Goal: Transaction & Acquisition: Purchase product/service

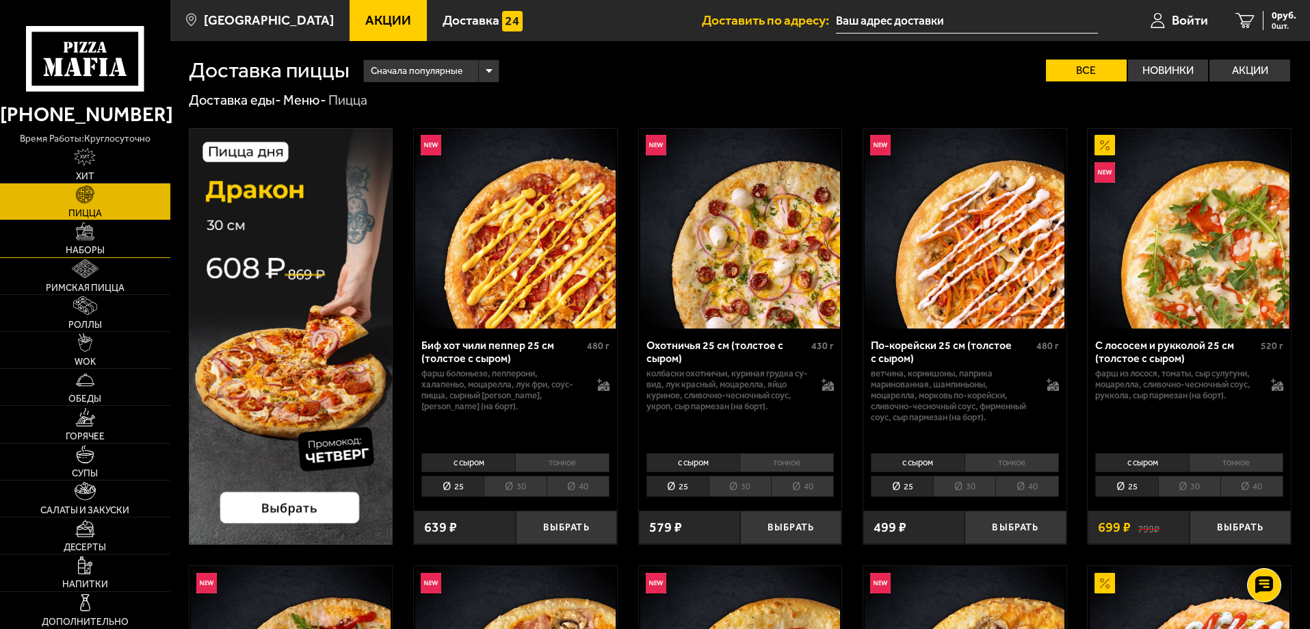
click at [85, 244] on link "Наборы" at bounding box center [85, 238] width 170 height 36
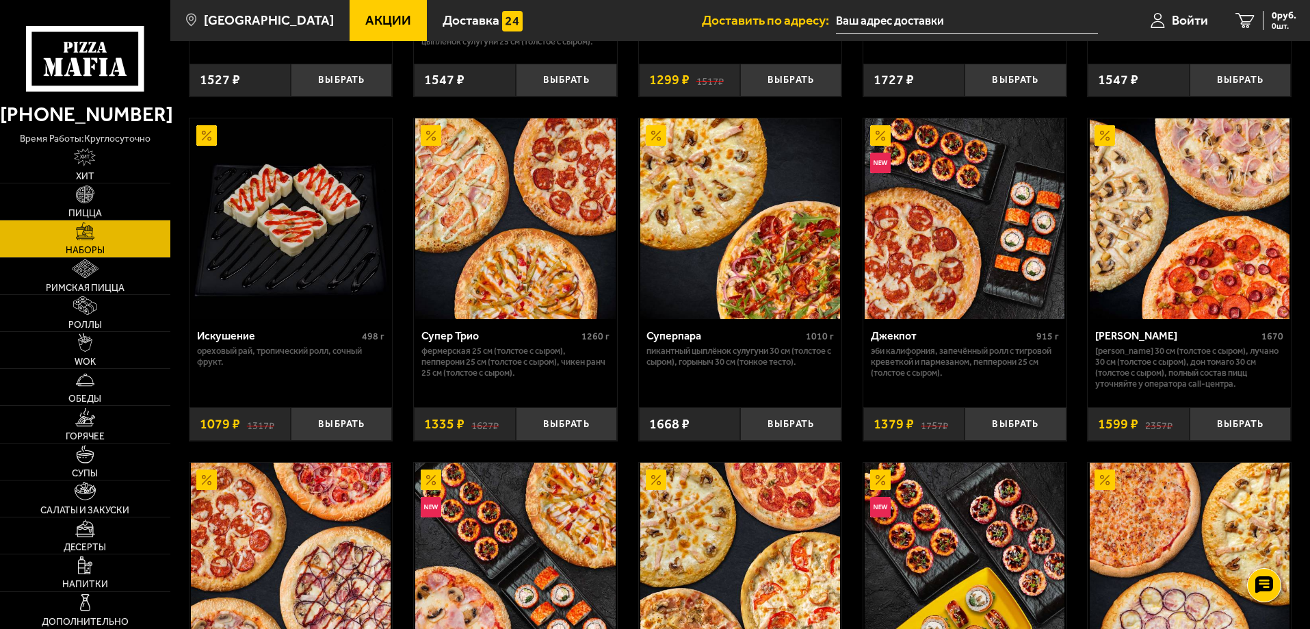
scroll to position [684, 0]
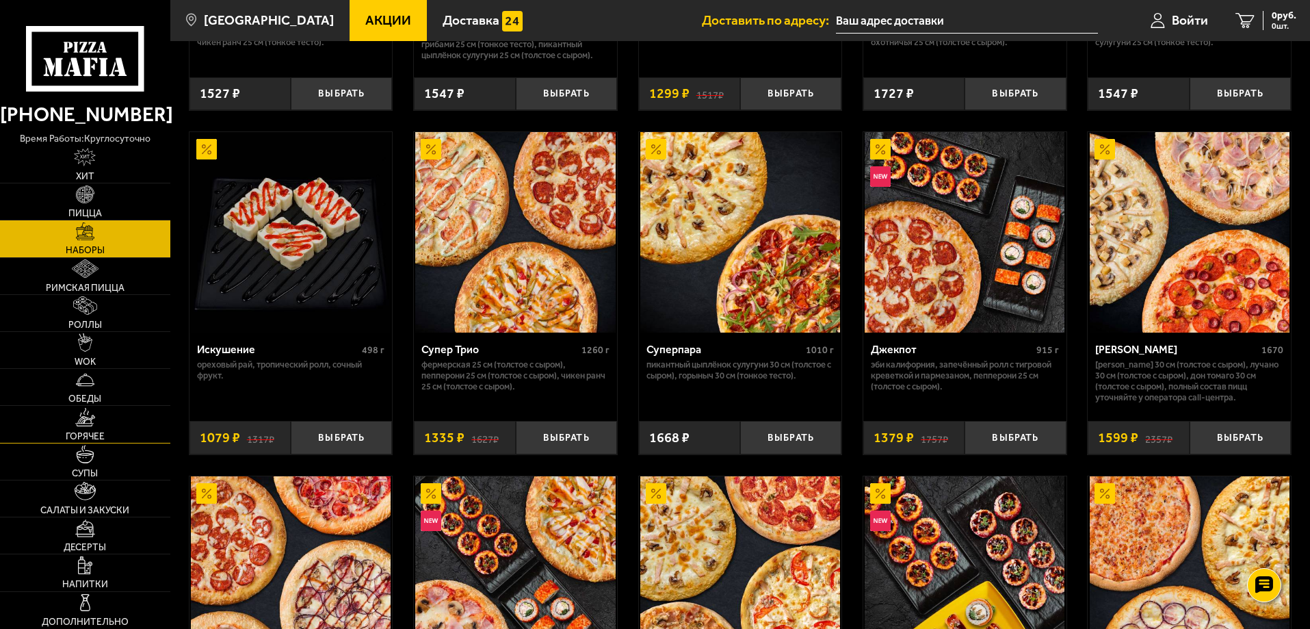
click at [88, 422] on img at bounding box center [85, 417] width 21 height 18
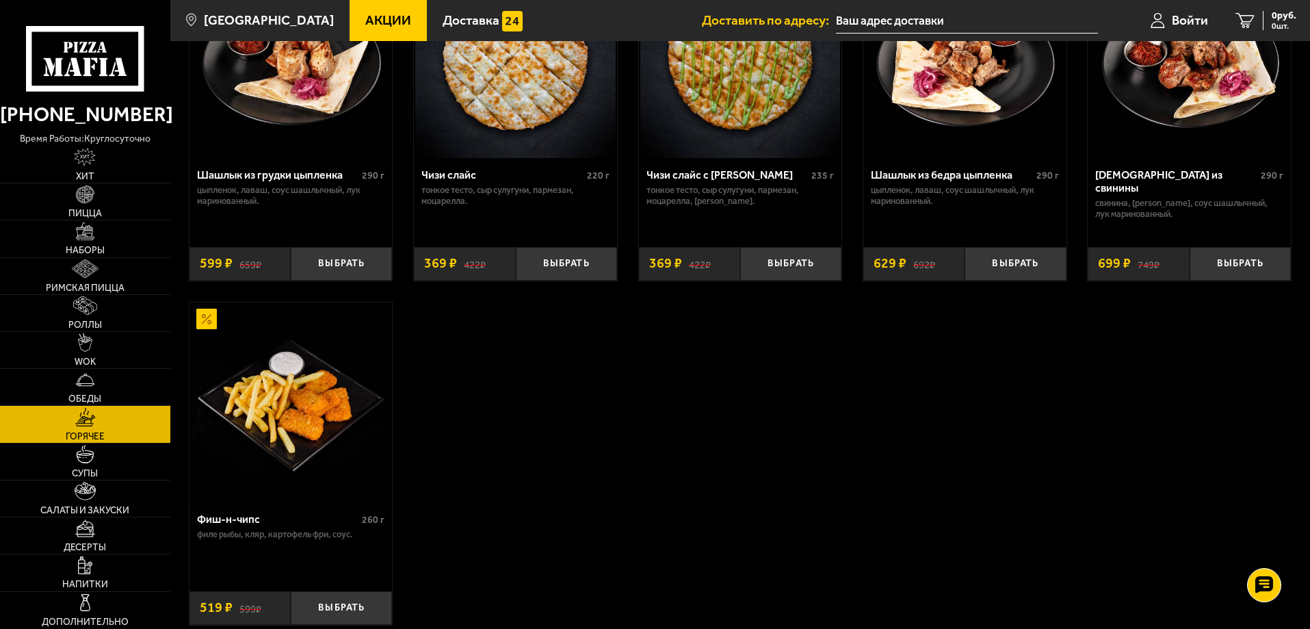
scroll to position [958, 0]
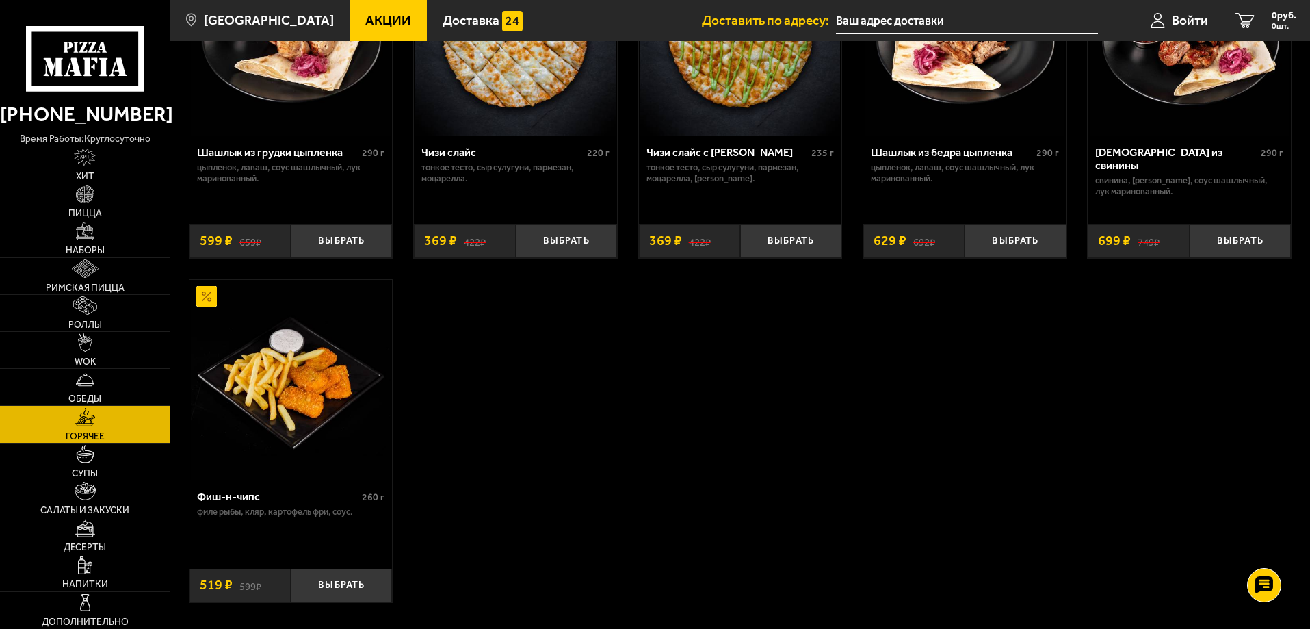
click at [88, 459] on img at bounding box center [85, 454] width 18 height 18
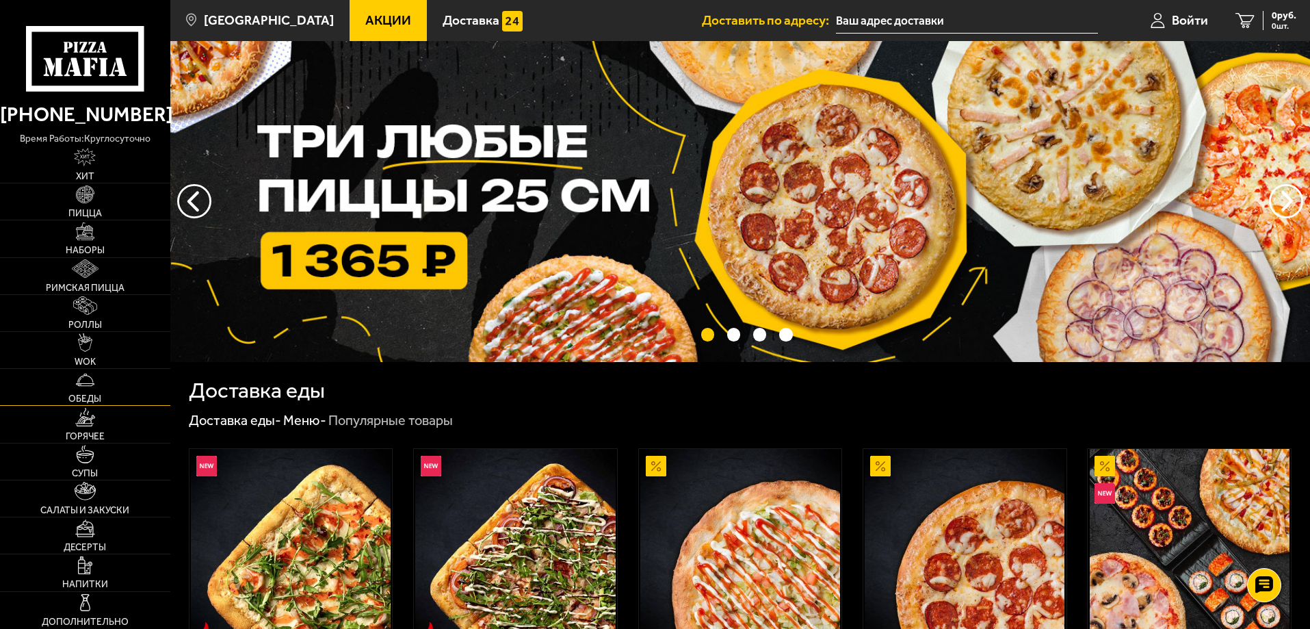
click at [94, 394] on span "Обеды" at bounding box center [84, 399] width 33 height 10
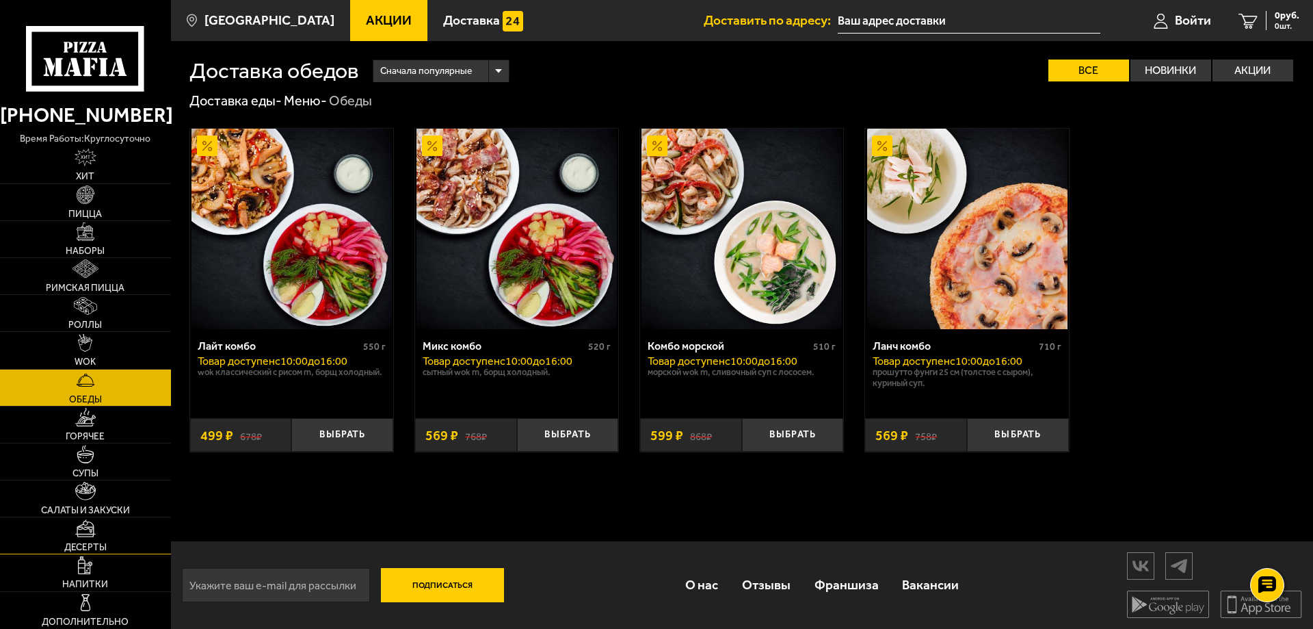
click at [85, 533] on img at bounding box center [85, 528] width 21 height 18
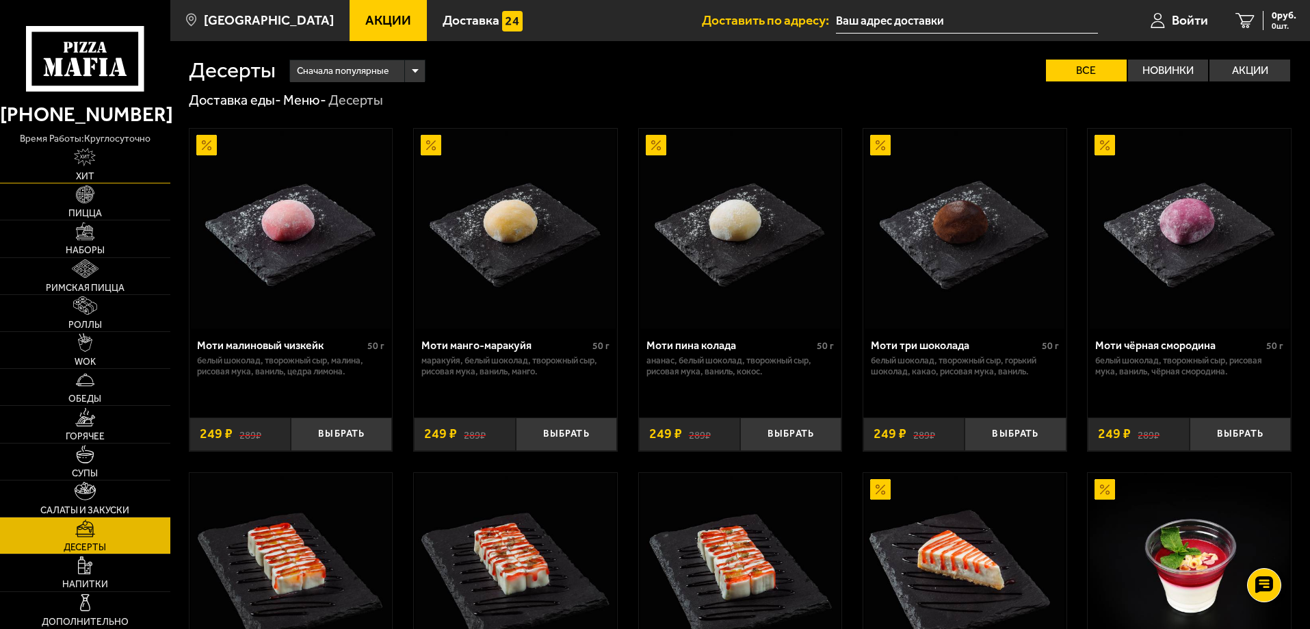
click at [90, 165] on img at bounding box center [85, 157] width 22 height 18
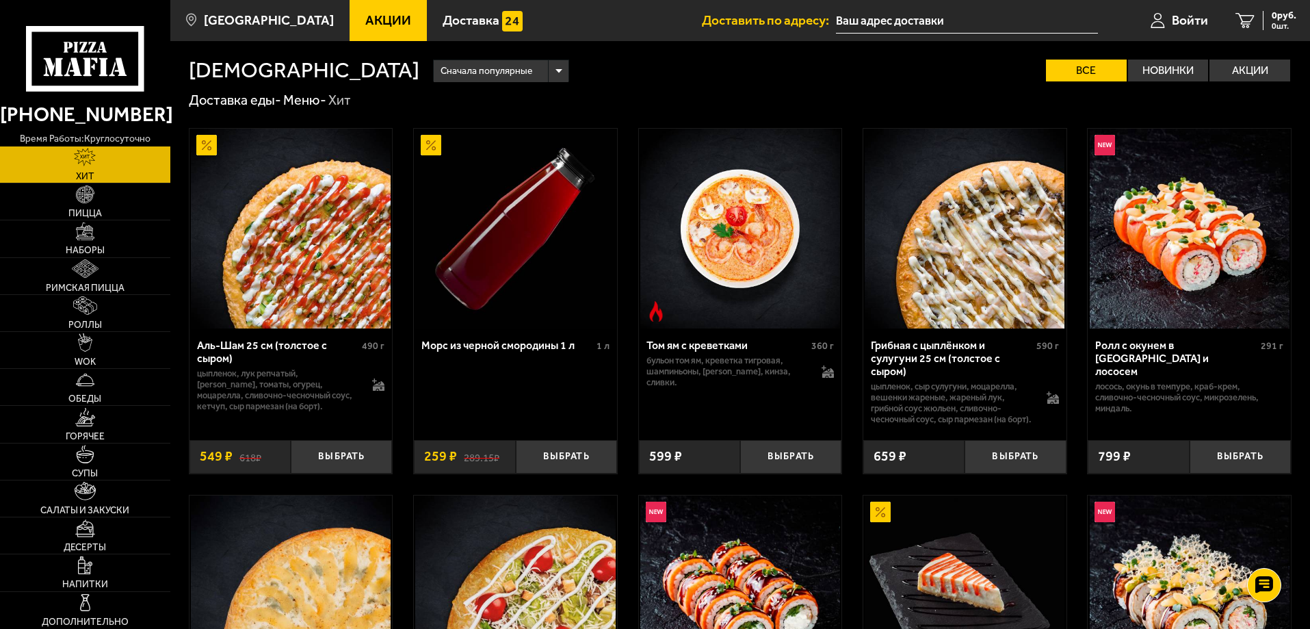
click at [106, 52] on use at bounding box center [101, 47] width 10 height 11
